Goal: Task Accomplishment & Management: Complete application form

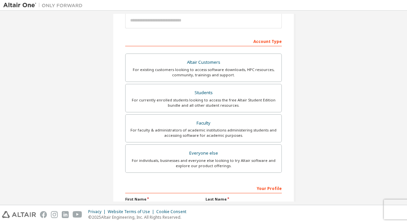
scroll to position [84, 0]
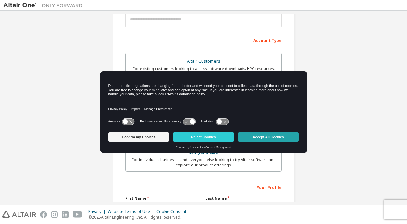
click at [262, 137] on button "Accept All Cookies" at bounding box center [268, 136] width 61 height 9
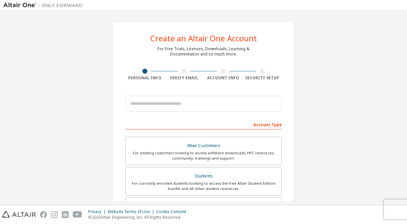
scroll to position [0, 0]
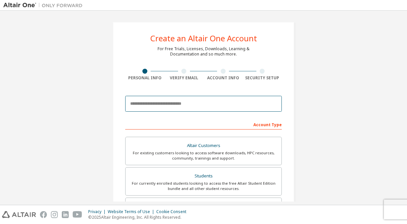
click at [191, 102] on input "email" at bounding box center [203, 104] width 157 height 16
type input "**********"
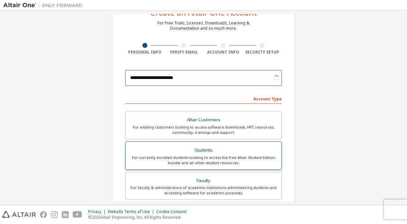
scroll to position [28, 0]
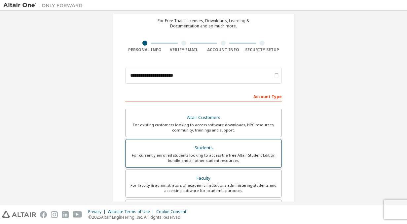
click at [178, 145] on div "Students" at bounding box center [204, 147] width 148 height 9
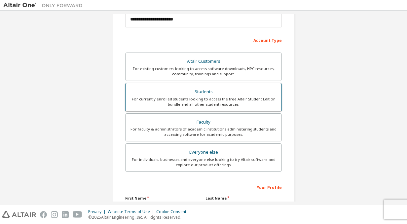
scroll to position [112, 0]
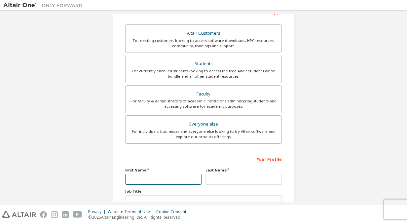
click at [172, 175] on input "text" at bounding box center [163, 179] width 76 height 11
type input "******"
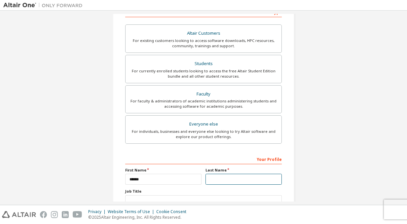
type input "*****"
type input "**"
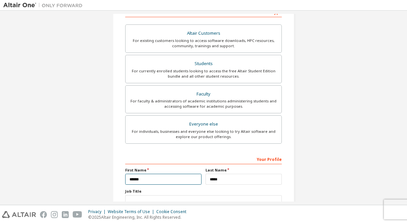
scroll to position [182, 0]
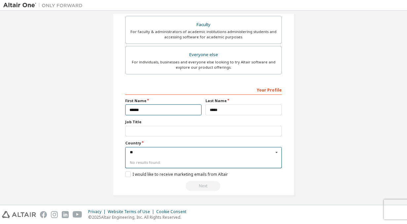
click at [159, 147] on input "**" at bounding box center [204, 152] width 156 height 10
click at [274, 151] on icon at bounding box center [277, 152] width 8 height 10
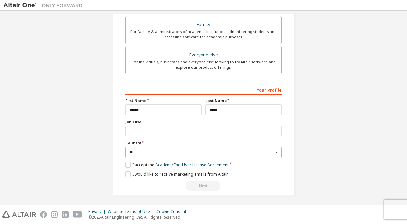
click at [274, 151] on icon at bounding box center [277, 152] width 8 height 10
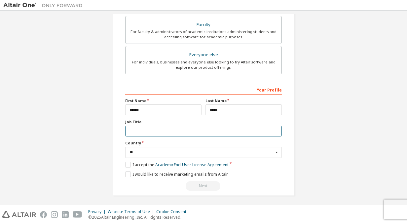
click at [206, 132] on input "text" at bounding box center [203, 131] width 157 height 11
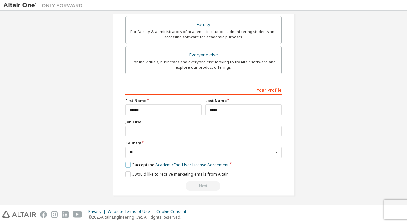
click at [128, 165] on label "I accept the Academic End-User License Agreement" at bounding box center [176, 165] width 103 height 6
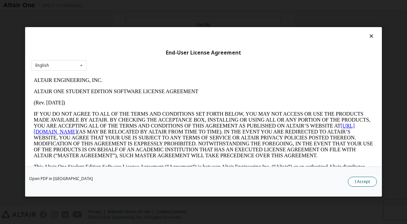
scroll to position [0, 0]
click at [75, 67] on div "English English" at bounding box center [59, 65] width 56 height 11
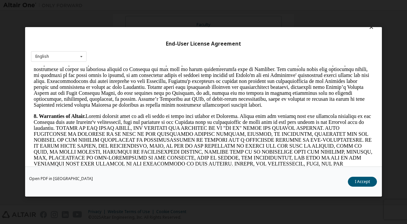
scroll to position [813, 0]
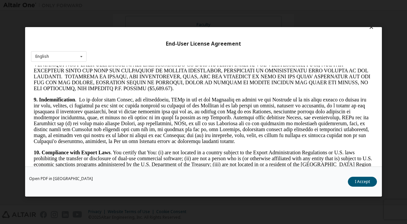
copy body "LOREMI DOLORSITAME, CON. ADIPIS ELI SEDDOEI TEMPORI UTLABORE ETDOLOR MAGNAALIQ …"
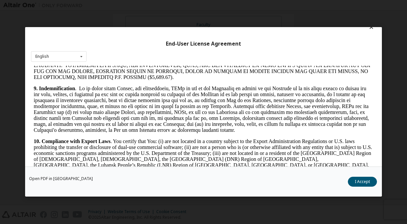
drag, startPoint x: 33, startPoint y: 69, endPoint x: 192, endPoint y: 171, distance: 188.6
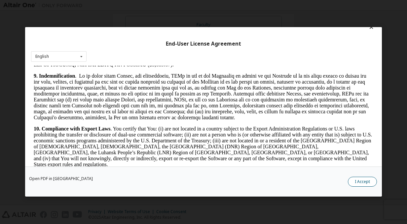
click at [355, 180] on button "I Accept" at bounding box center [362, 182] width 29 height 10
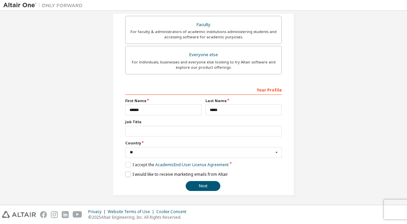
click at [128, 173] on label "I would like to receive marketing emails from Altair" at bounding box center [176, 174] width 103 height 6
click at [194, 181] on button "Next" at bounding box center [203, 186] width 35 height 10
click at [268, 173] on div "I would like to receive marketing emails from Altair" at bounding box center [203, 174] width 157 height 6
click at [199, 185] on button "Next" at bounding box center [203, 186] width 35 height 10
click at [171, 156] on div "** Select Country No results found." at bounding box center [203, 152] width 157 height 11
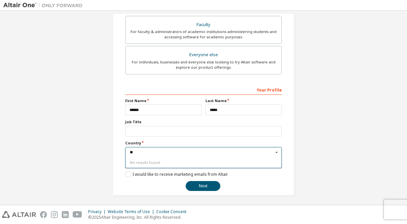
type input "*"
type input "**********"
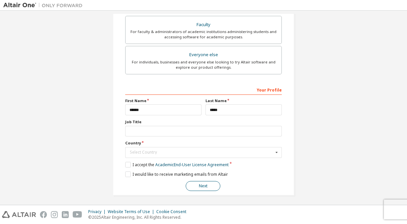
click at [192, 184] on button "Next" at bounding box center [203, 186] width 35 height 10
click at [179, 151] on div "Select Country" at bounding box center [202, 152] width 144 height 4
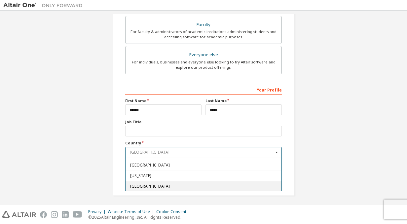
scroll to position [818, 0]
click at [158, 185] on span "[GEOGRAPHIC_DATA]" at bounding box center [203, 187] width 147 height 4
type input "***"
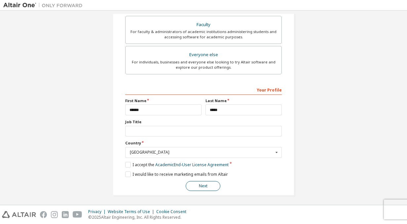
click at [189, 184] on button "Next" at bounding box center [203, 186] width 35 height 10
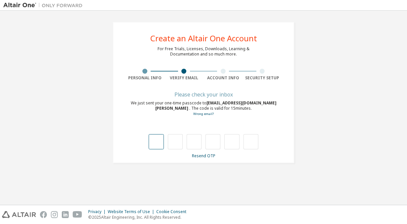
type input "*"
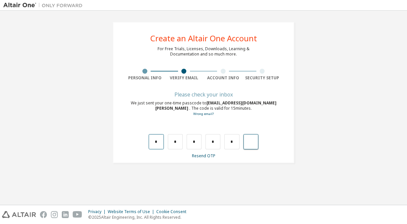
type input "*"
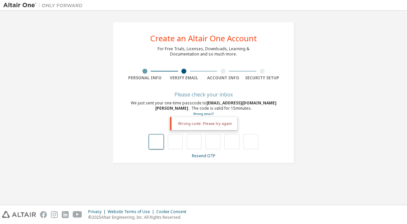
click at [157, 143] on input "text" at bounding box center [156, 141] width 15 height 15
type input "*"
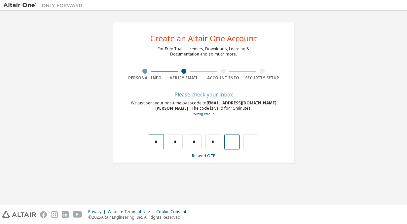
type input "*"
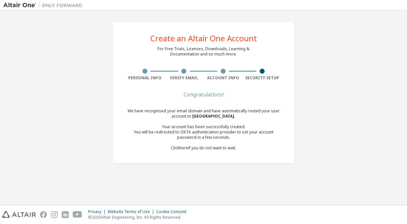
click at [207, 96] on div "Congratulations!" at bounding box center [203, 95] width 157 height 4
click at [204, 118] on span "[GEOGRAPHIC_DATA] ." at bounding box center [213, 116] width 43 height 6
drag, startPoint x: 133, startPoint y: 72, endPoint x: 152, endPoint y: 72, distance: 18.5
click at [152, 72] on div at bounding box center [144, 71] width 39 height 5
